Goal: Obtain resource: Download file/media

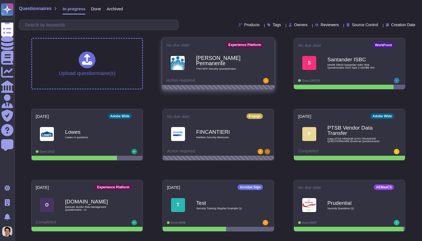
click at [269, 44] on icon at bounding box center [269, 44] width 1 height 1
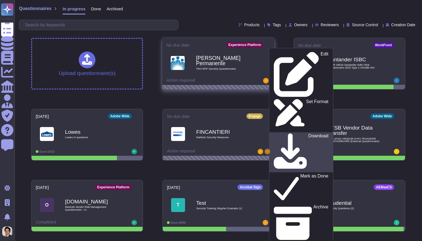
click at [291, 132] on link "Download" at bounding box center [301, 152] width 64 height 40
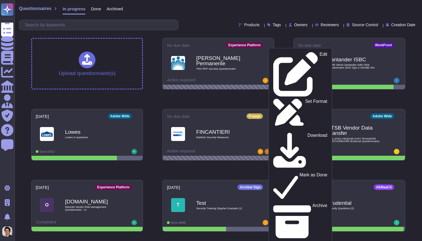
click at [185, 29] on div "Products Tags Owners Reviewers Source Control Creation Date" at bounding box center [218, 25] width 398 height 10
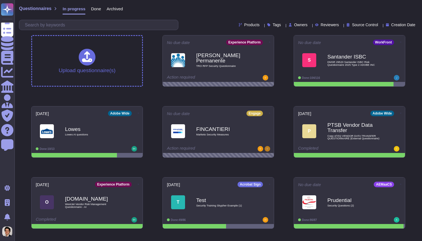
scroll to position [3, 0]
click at [232, 69] on div "[PERSON_NAME] Permanente TRO RFP Secuirty Questionnaire" at bounding box center [224, 60] width 56 height 23
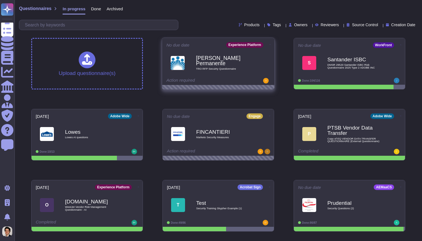
click at [269, 44] on icon at bounding box center [269, 44] width 1 height 1
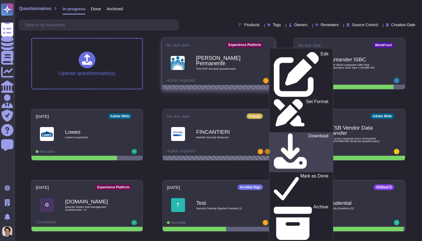
click at [308, 134] on p "Download" at bounding box center [318, 153] width 20 height 38
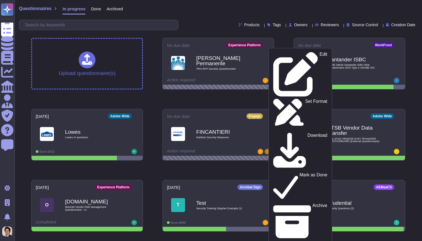
click at [280, 34] on div "Upload questionnaire(s) No due date Experience Platform Edit Set Format Downloa…" at bounding box center [218, 170] width 383 height 274
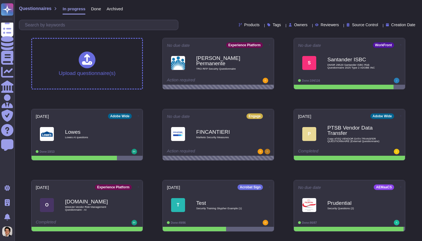
click at [234, 64] on div "[PERSON_NAME] Permanente TRO RFP Secuirty Questionnaire" at bounding box center [224, 63] width 56 height 22
